Goal: Task Accomplishment & Management: Complete application form

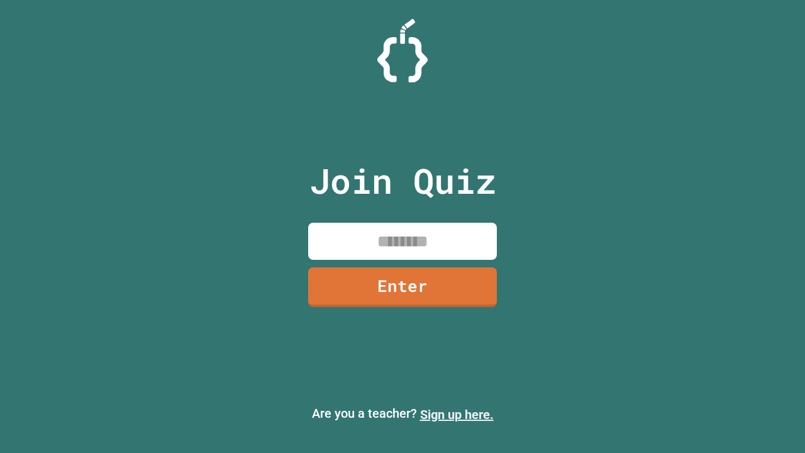
click at [456, 414] on link "Sign up here." at bounding box center [457, 414] width 74 height 15
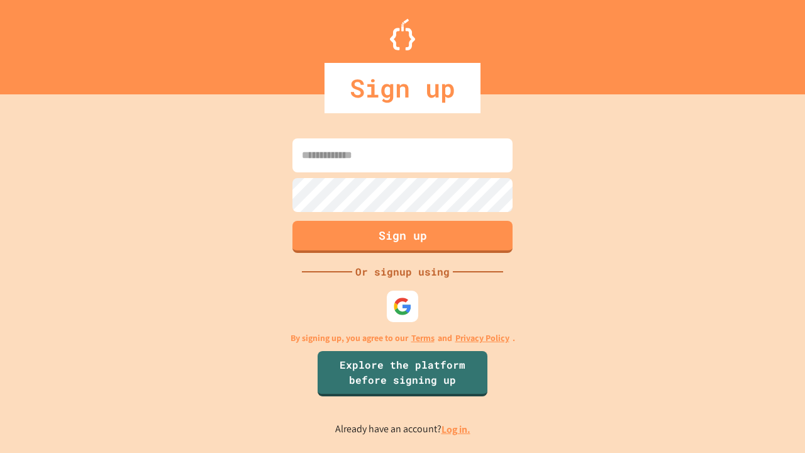
click at [456, 429] on link "Log in." at bounding box center [455, 429] width 29 height 13
